Goal: Transaction & Acquisition: Purchase product/service

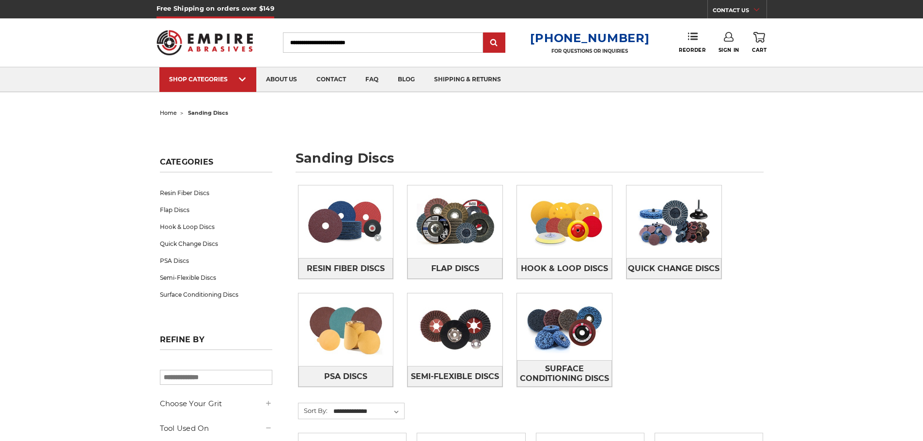
drag, startPoint x: 0, startPoint y: 0, endPoint x: 556, endPoint y: 121, distance: 568.7
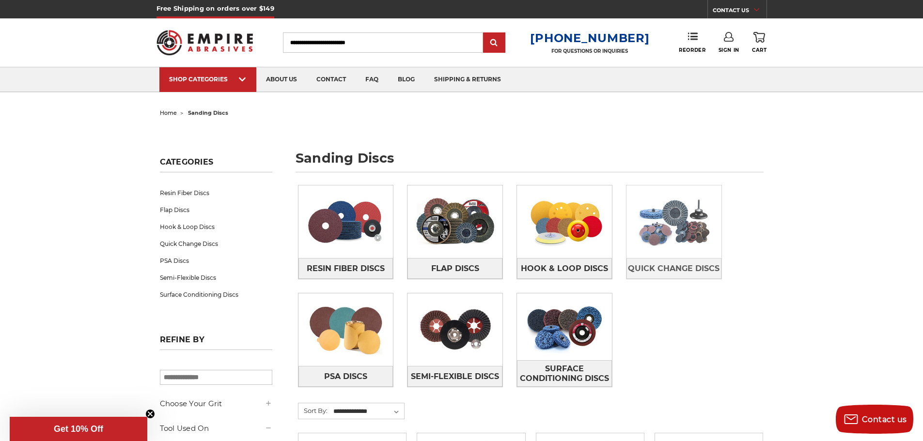
click at [670, 229] on img at bounding box center [673, 221] width 95 height 67
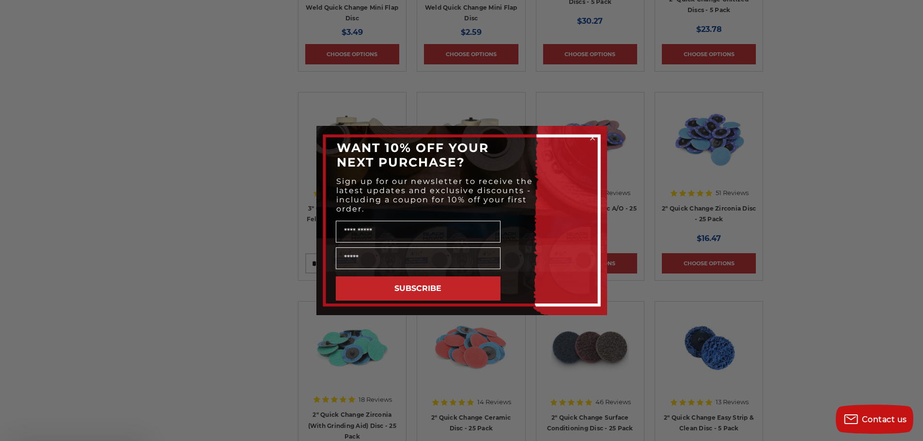
scroll to position [581, 0]
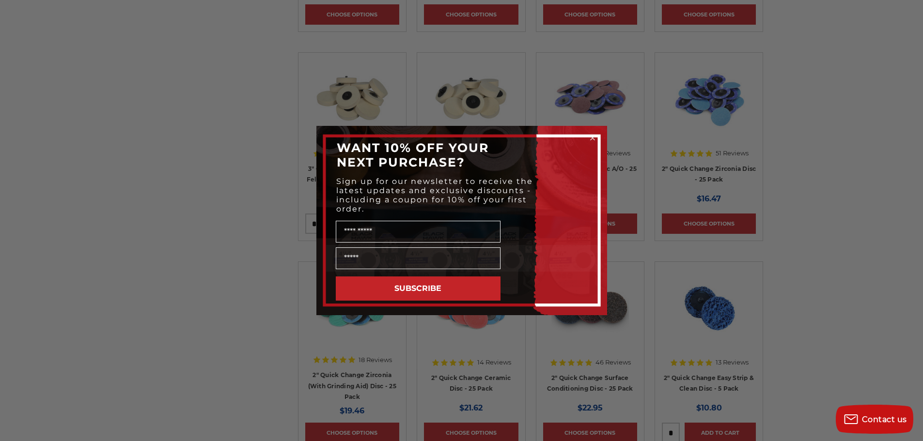
click at [594, 139] on circle "Close dialog" at bounding box center [592, 138] width 9 height 9
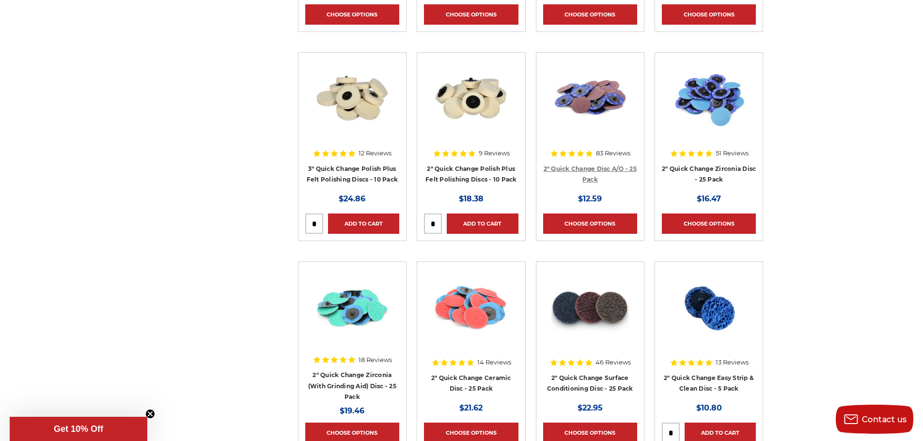
click at [588, 176] on link "2" Quick Change Disc A/O - 25 Pack" at bounding box center [590, 174] width 93 height 18
